Goal: Information Seeking & Learning: Understand process/instructions

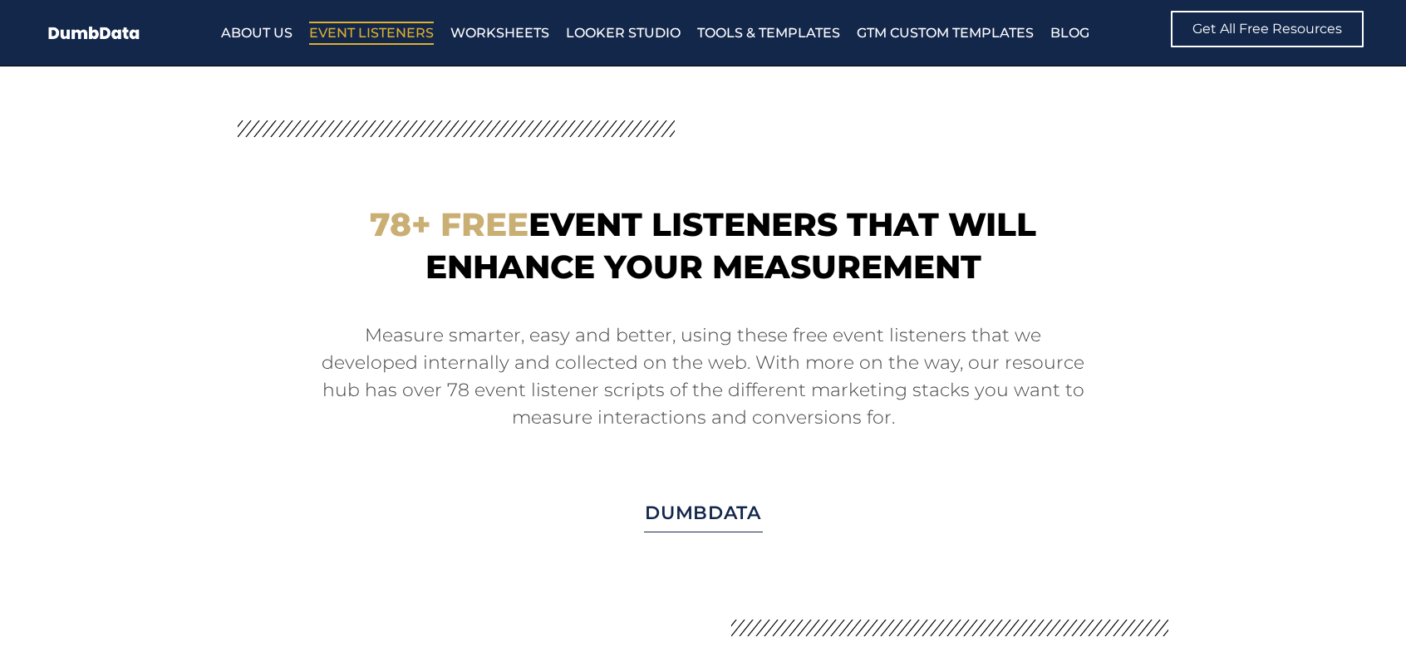
scroll to position [7729, 0]
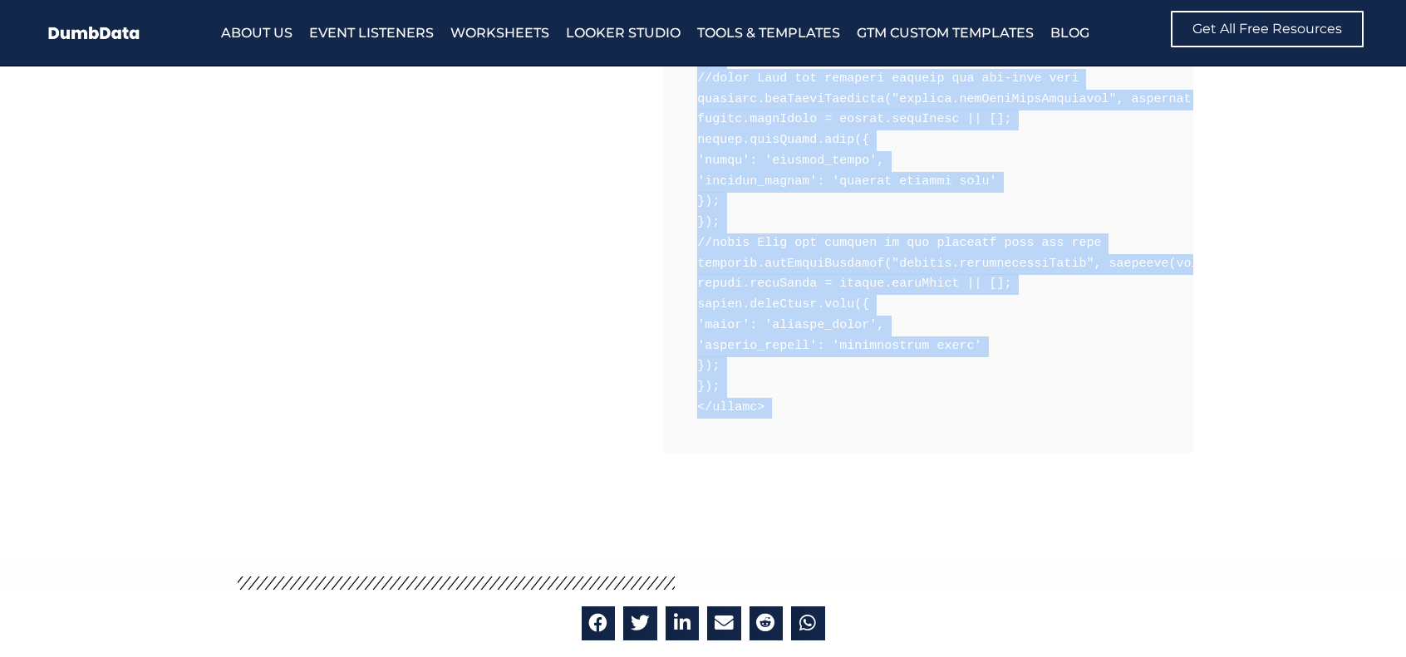
scroll to position [1821, 0]
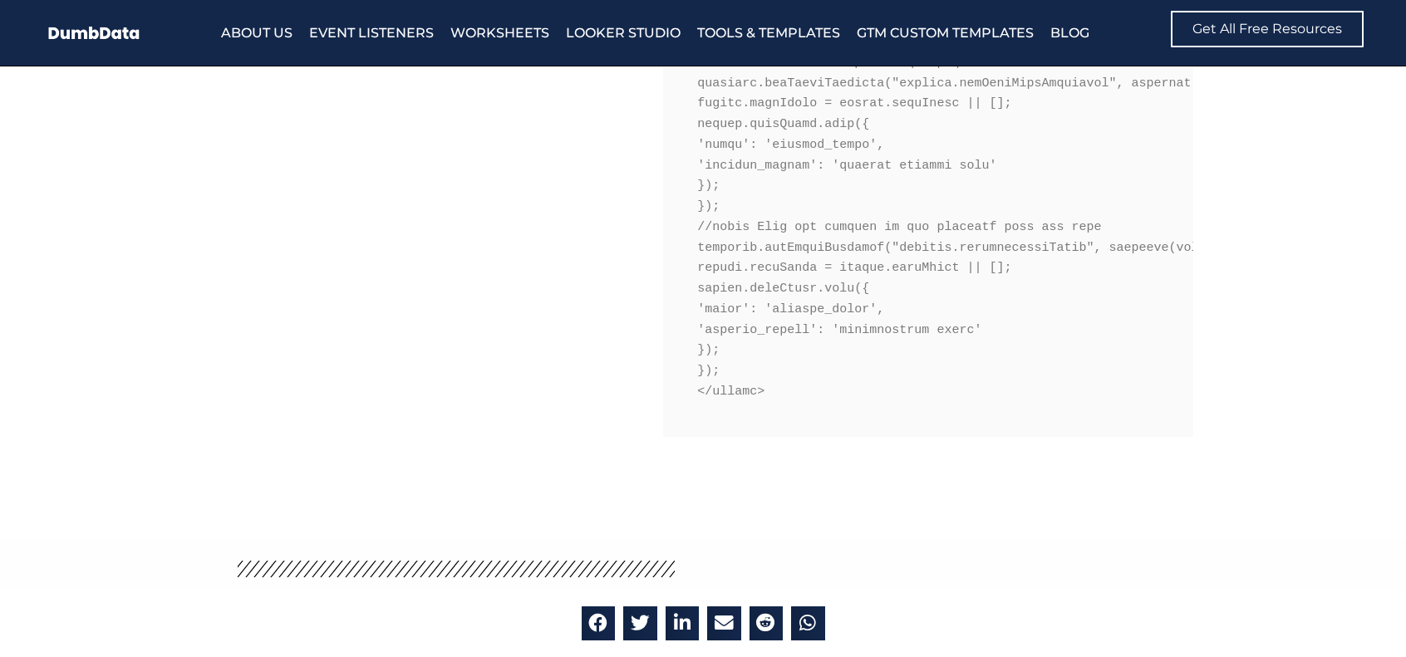
drag, startPoint x: 204, startPoint y: 155, endPoint x: 265, endPoint y: 122, distance: 68.8
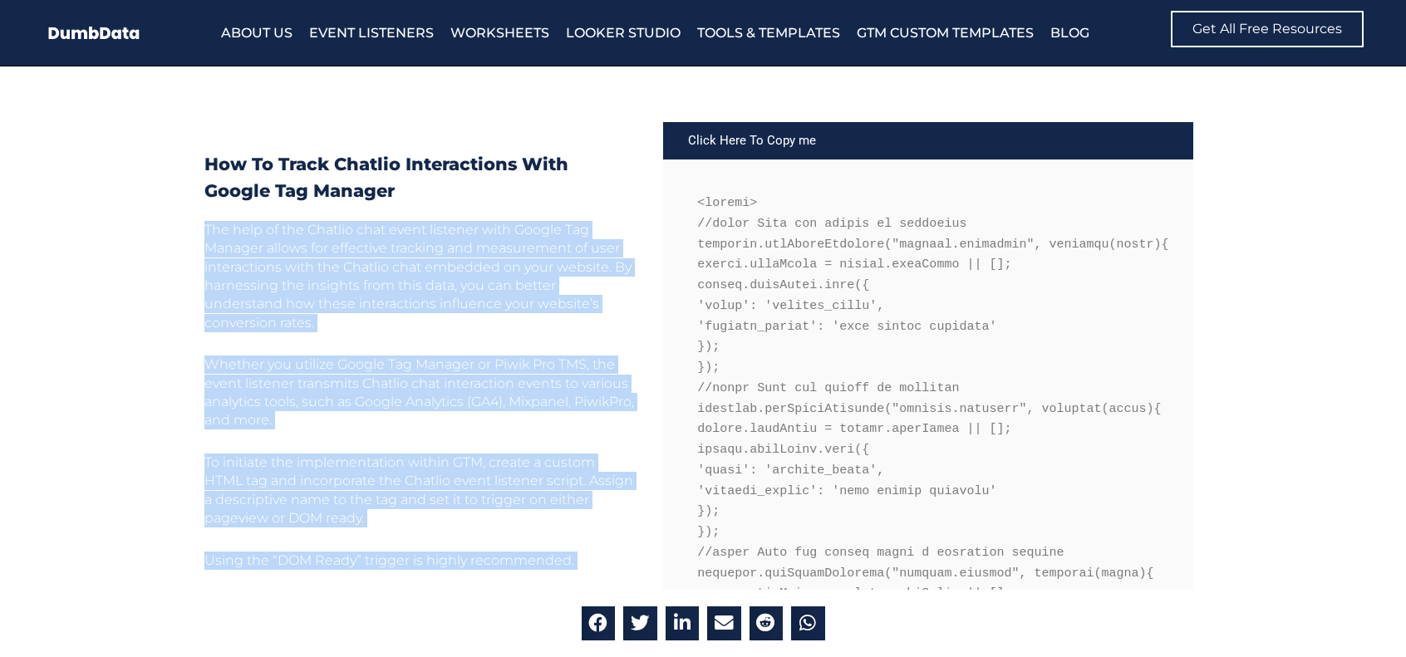
scroll to position [574, 0]
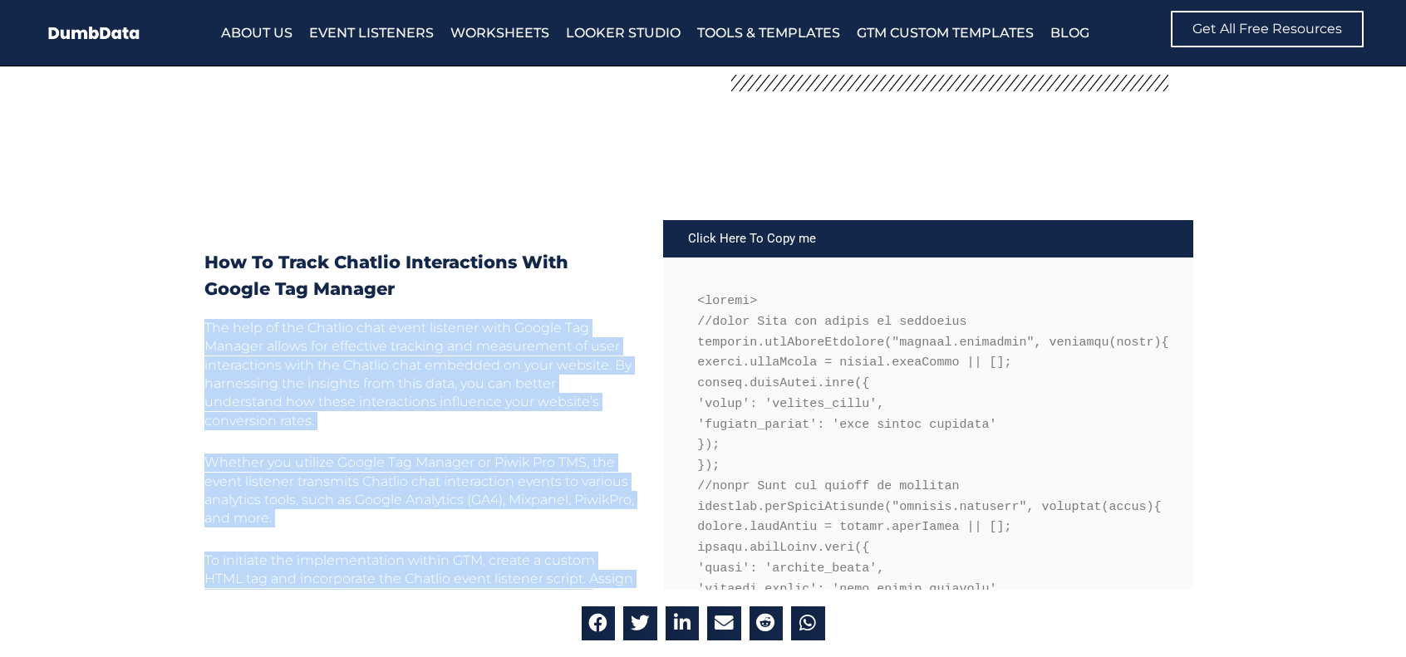
copy div "The help of the Chatlio chat event listener with Google Tag Manager allows for …"
